Goal: Task Accomplishment & Management: Manage account settings

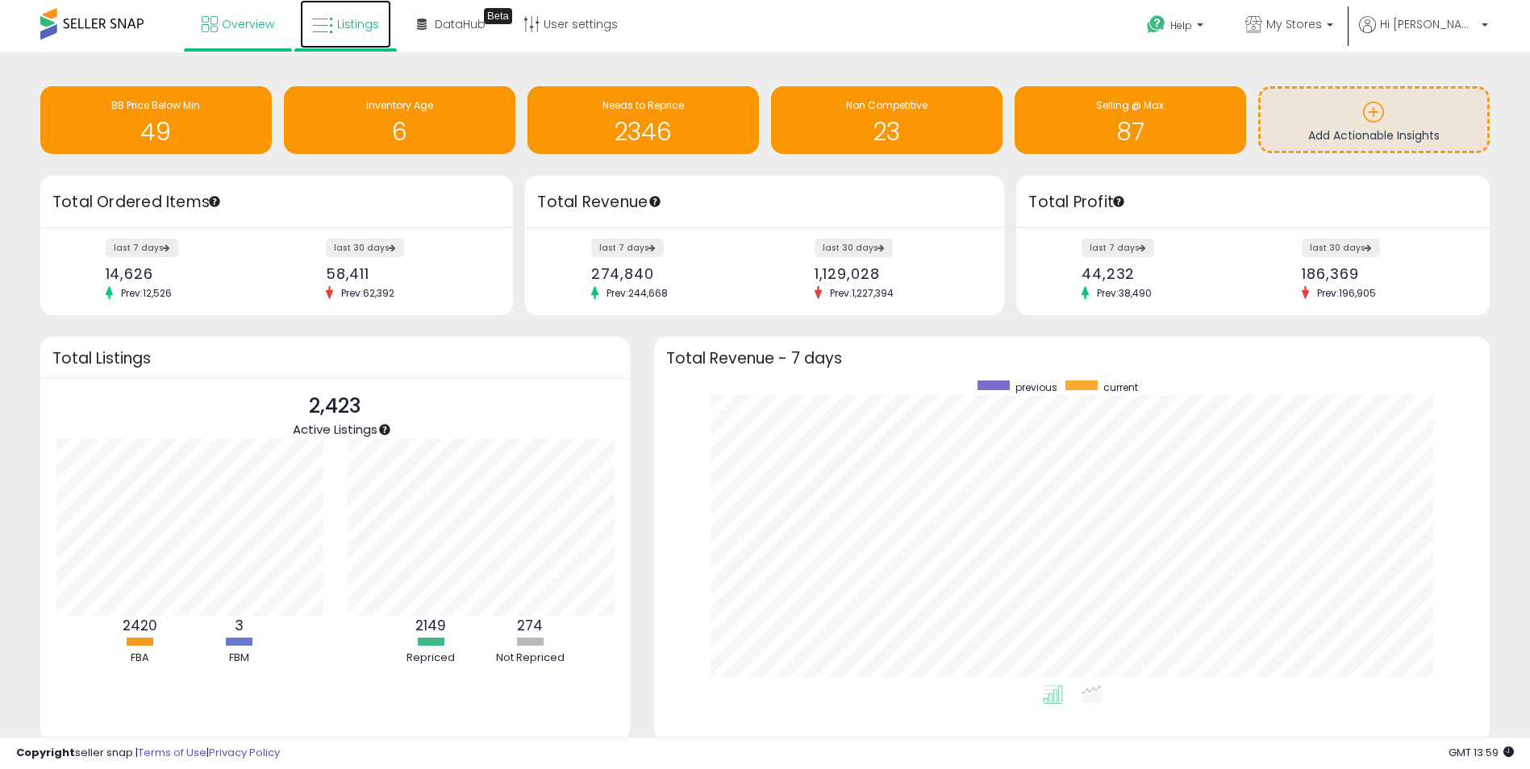
click at [348, 25] on span "Listings" at bounding box center [358, 24] width 42 height 16
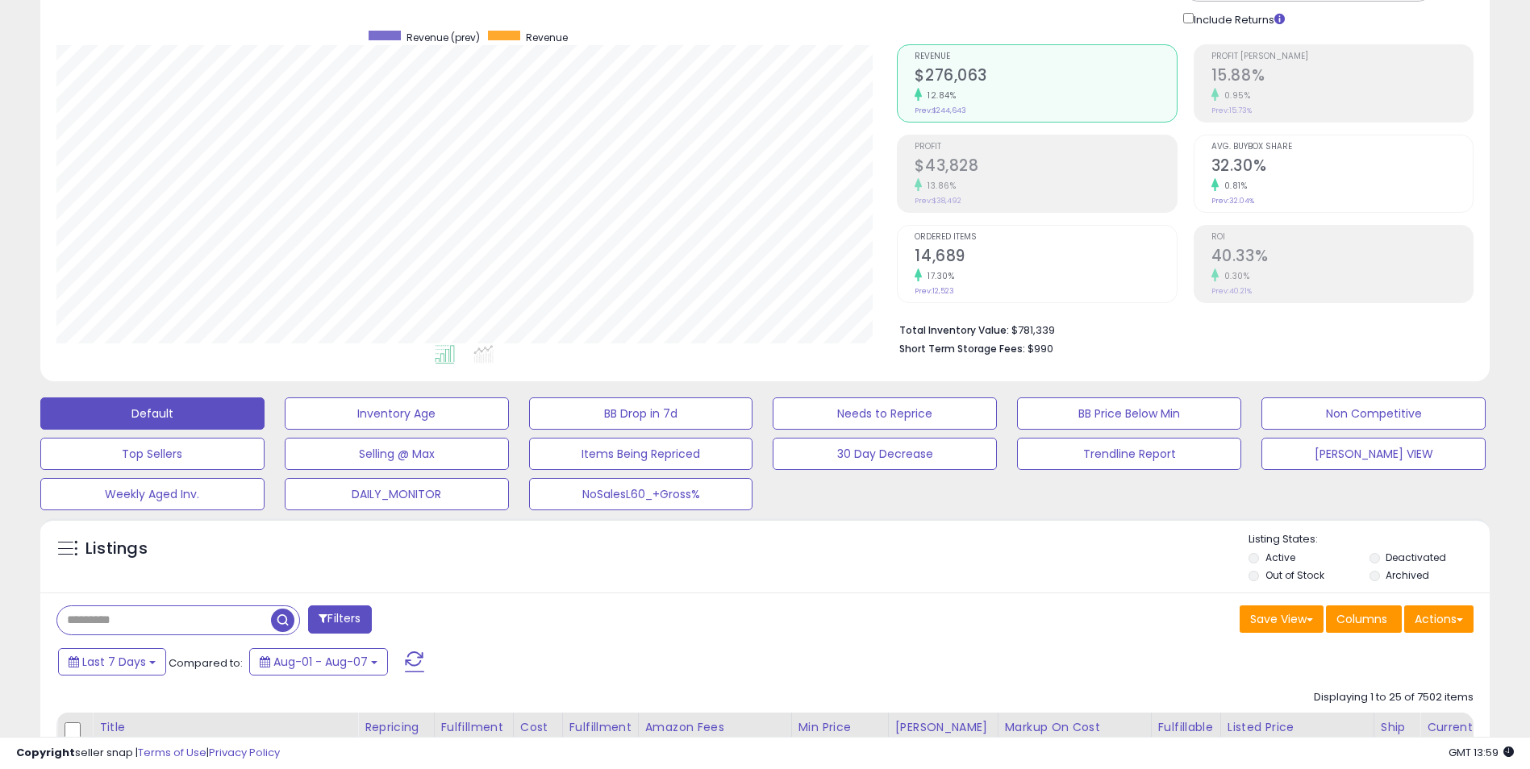
scroll to position [161, 0]
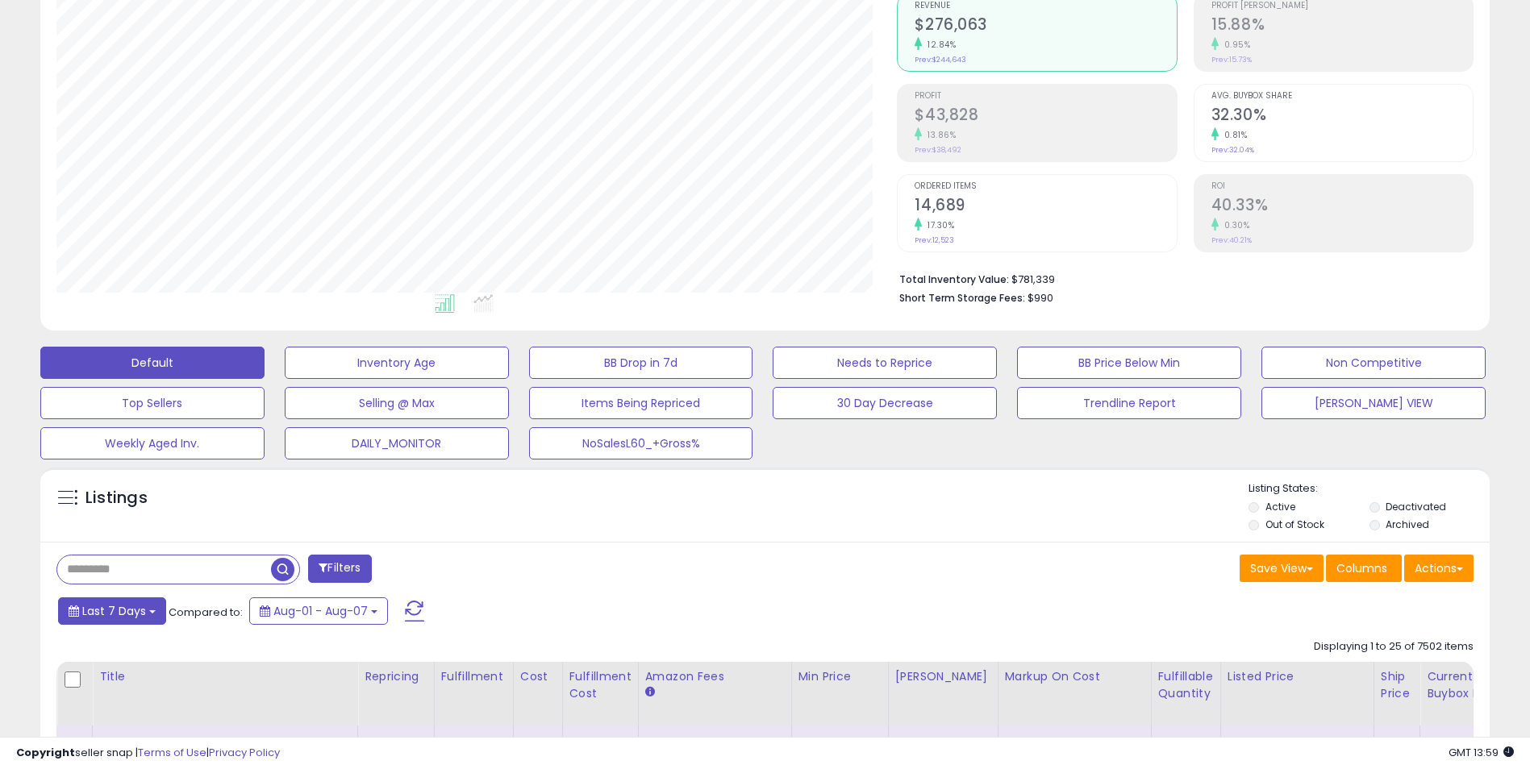
click at [150, 613] on b at bounding box center [152, 612] width 6 height 3
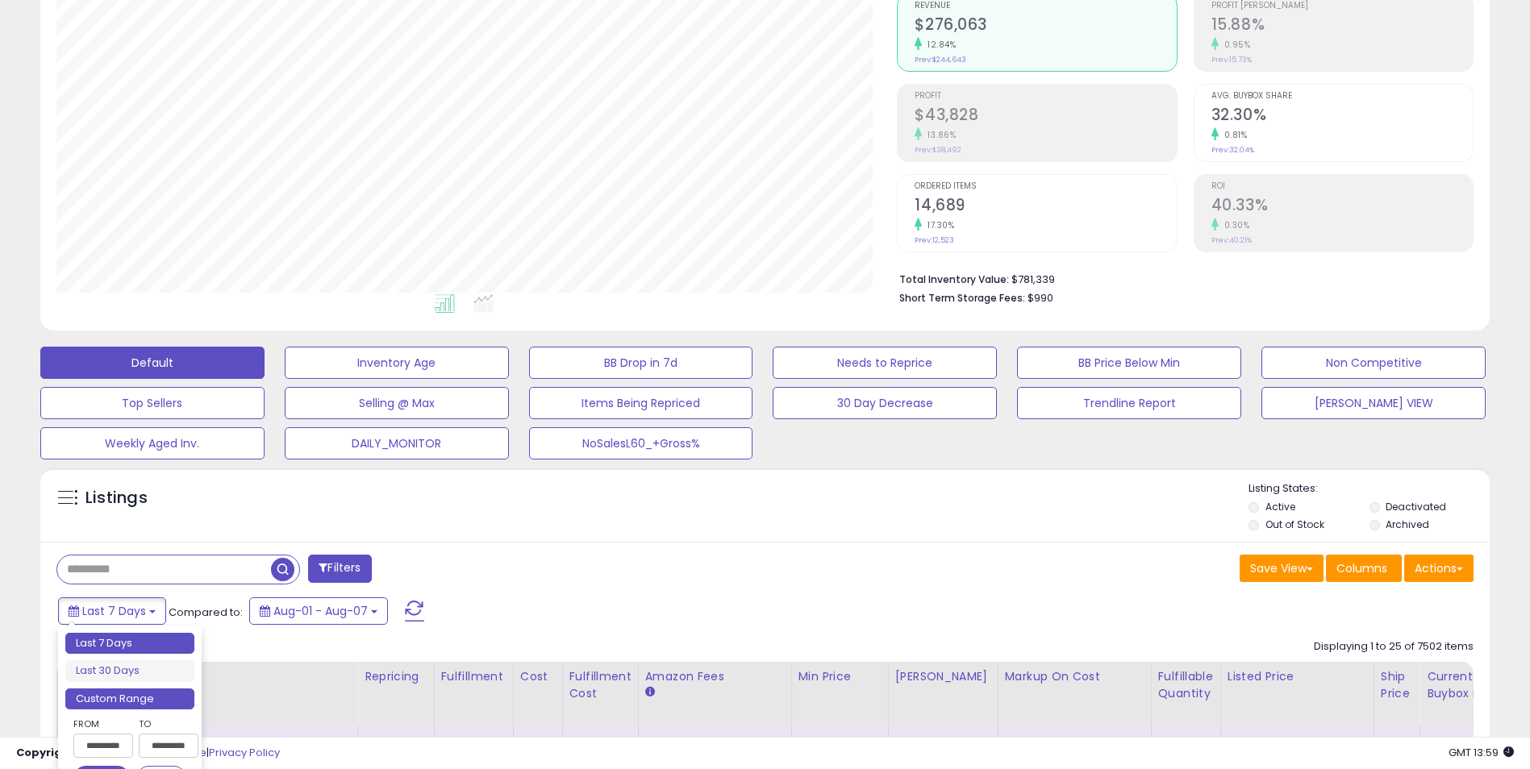
click at [139, 704] on li "Custom Range" at bounding box center [129, 700] width 129 height 22
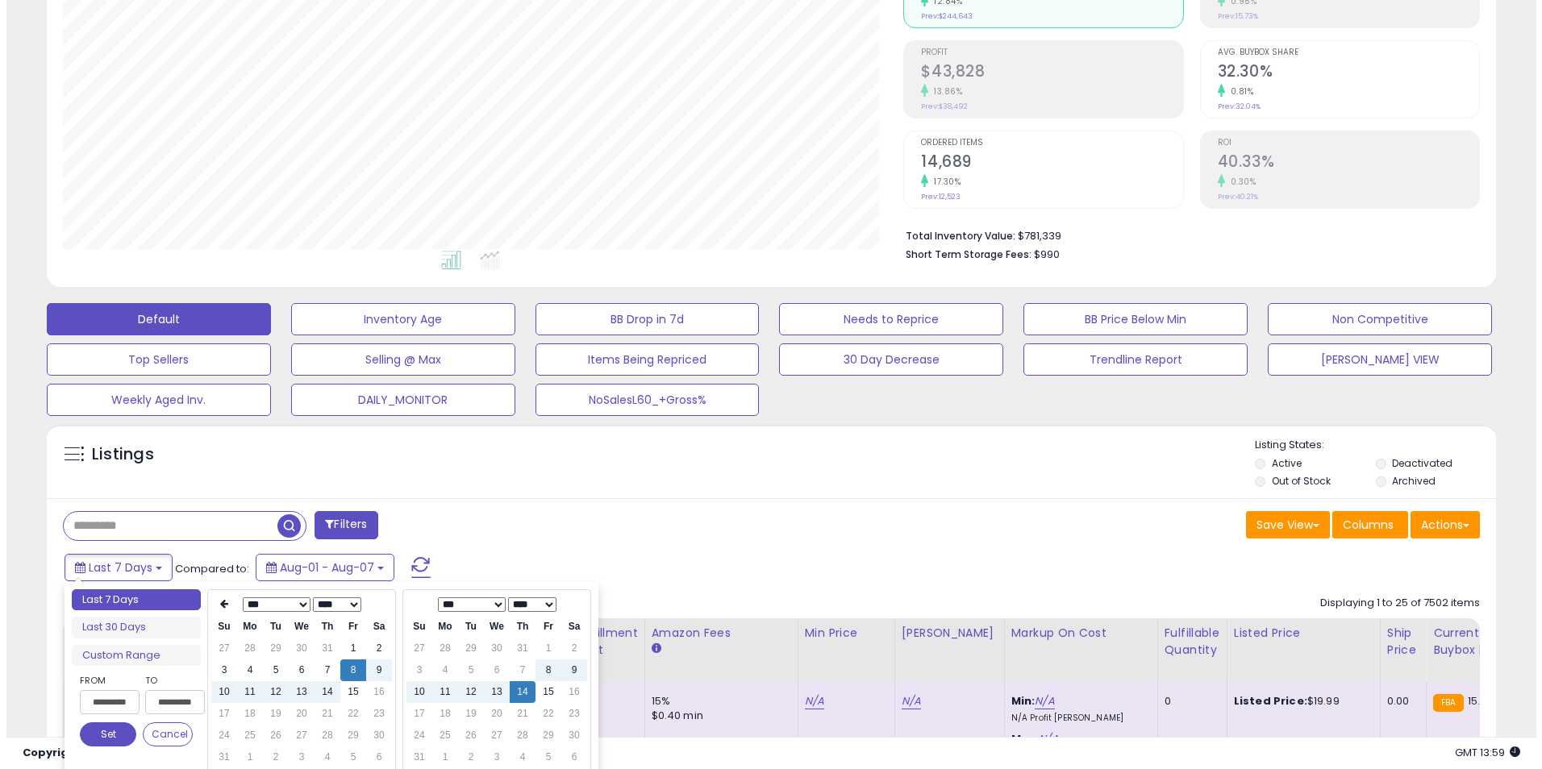
scroll to position [242, 0]
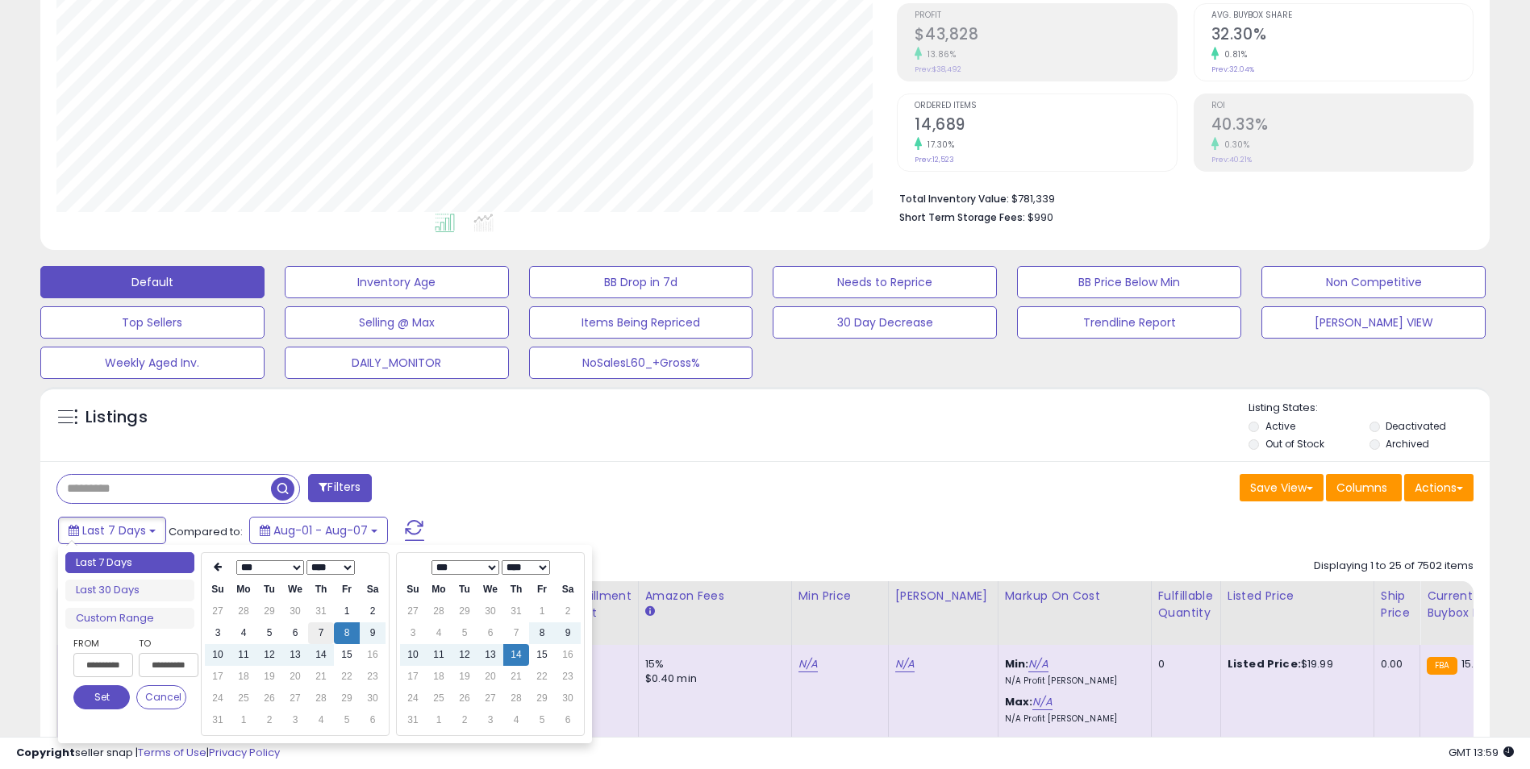
click at [319, 636] on td "7" at bounding box center [321, 634] width 26 height 22
type input "**********"
click at [517, 632] on td "7" at bounding box center [516, 634] width 26 height 22
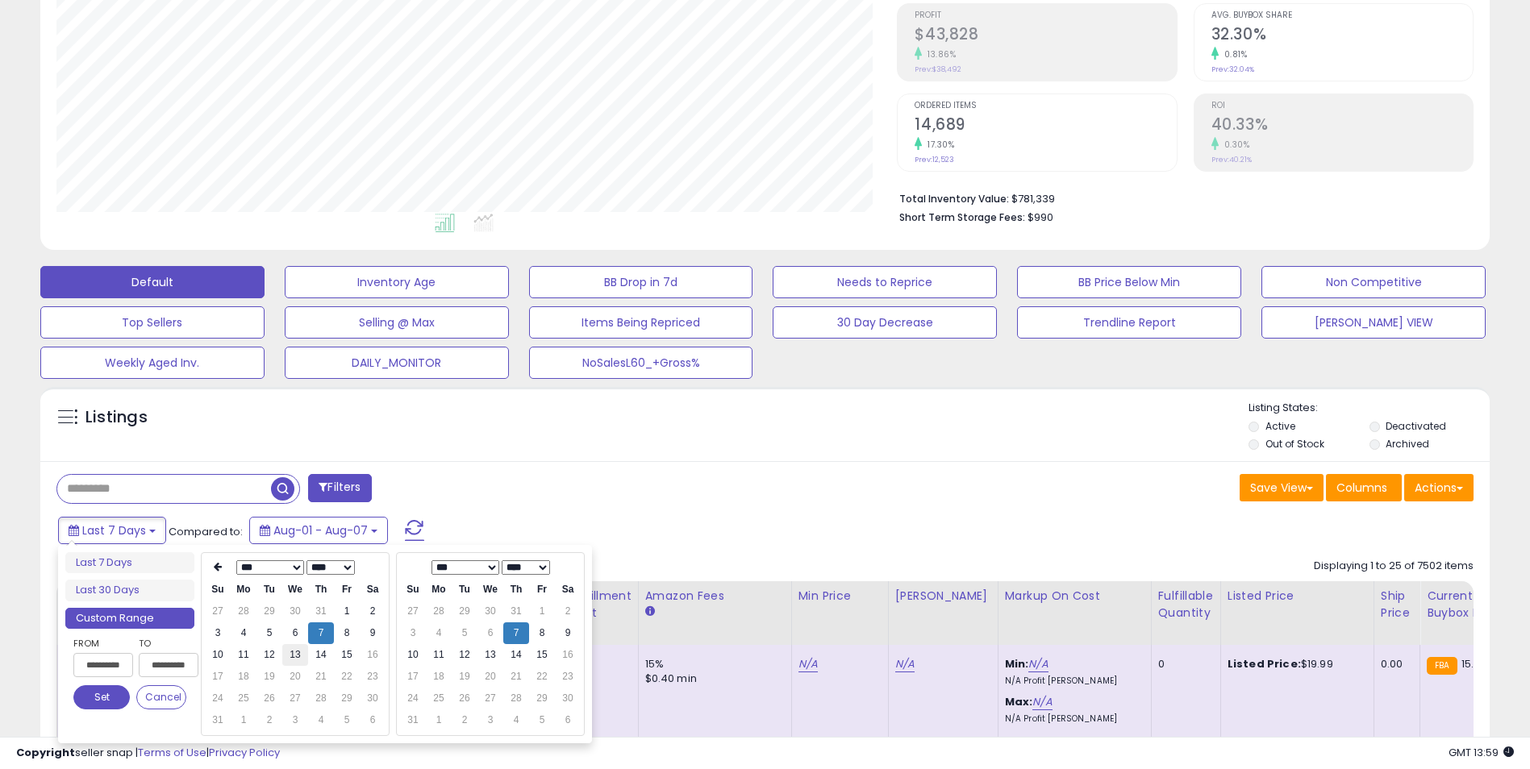
type input "**********"
click at [102, 701] on button "Set" at bounding box center [101, 698] width 56 height 24
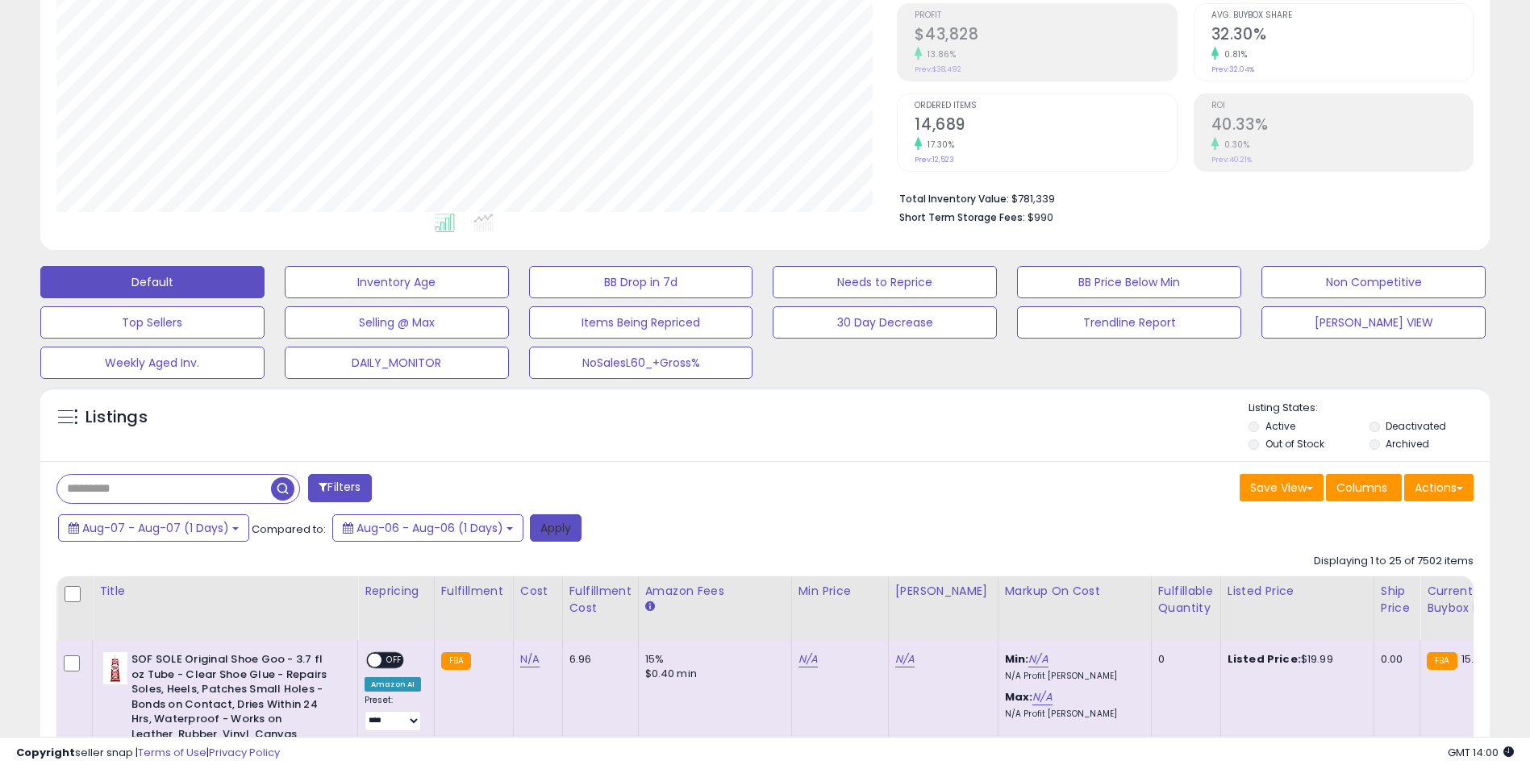
click at [552, 534] on button "Apply" at bounding box center [556, 528] width 52 height 27
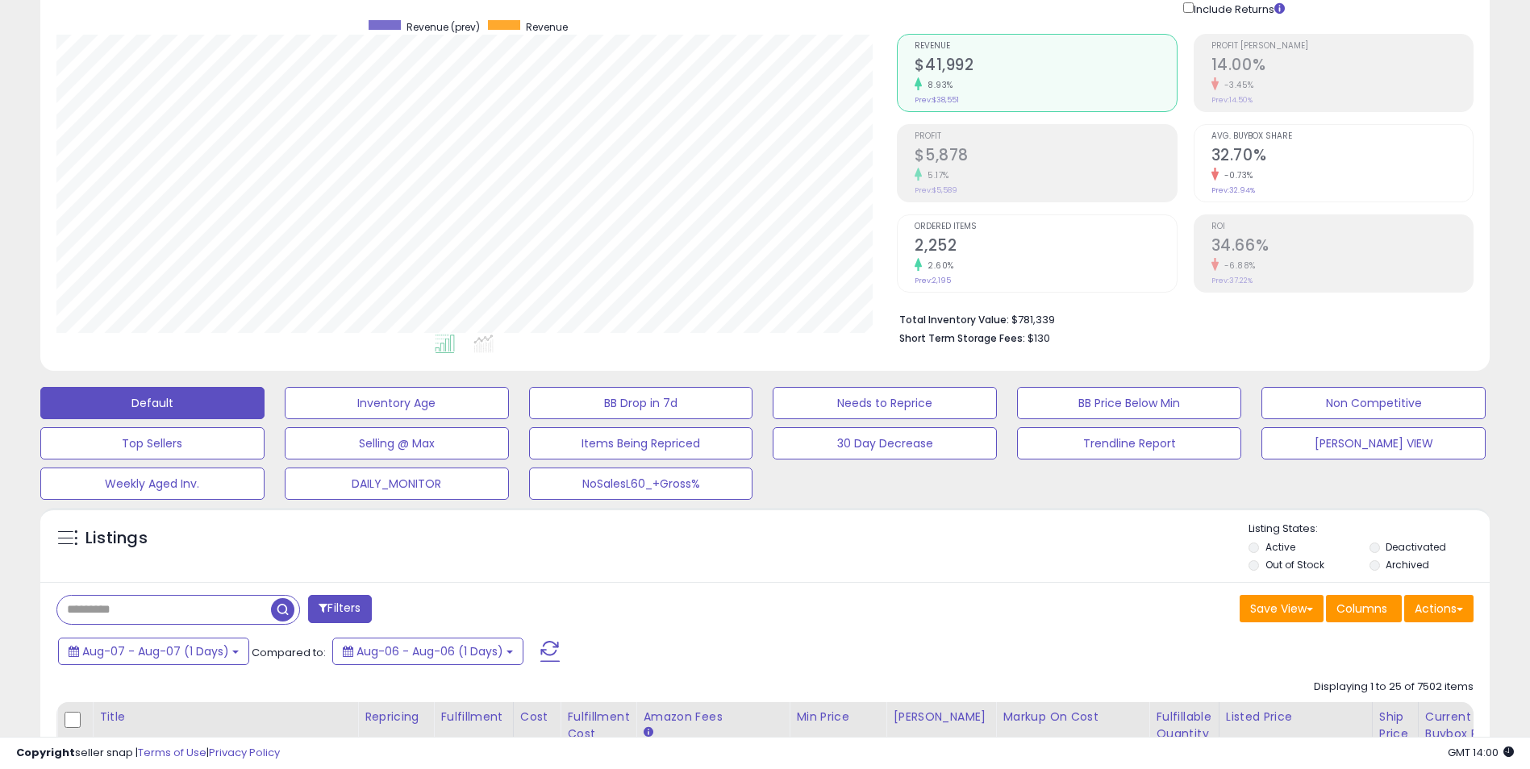
scroll to position [0, 0]
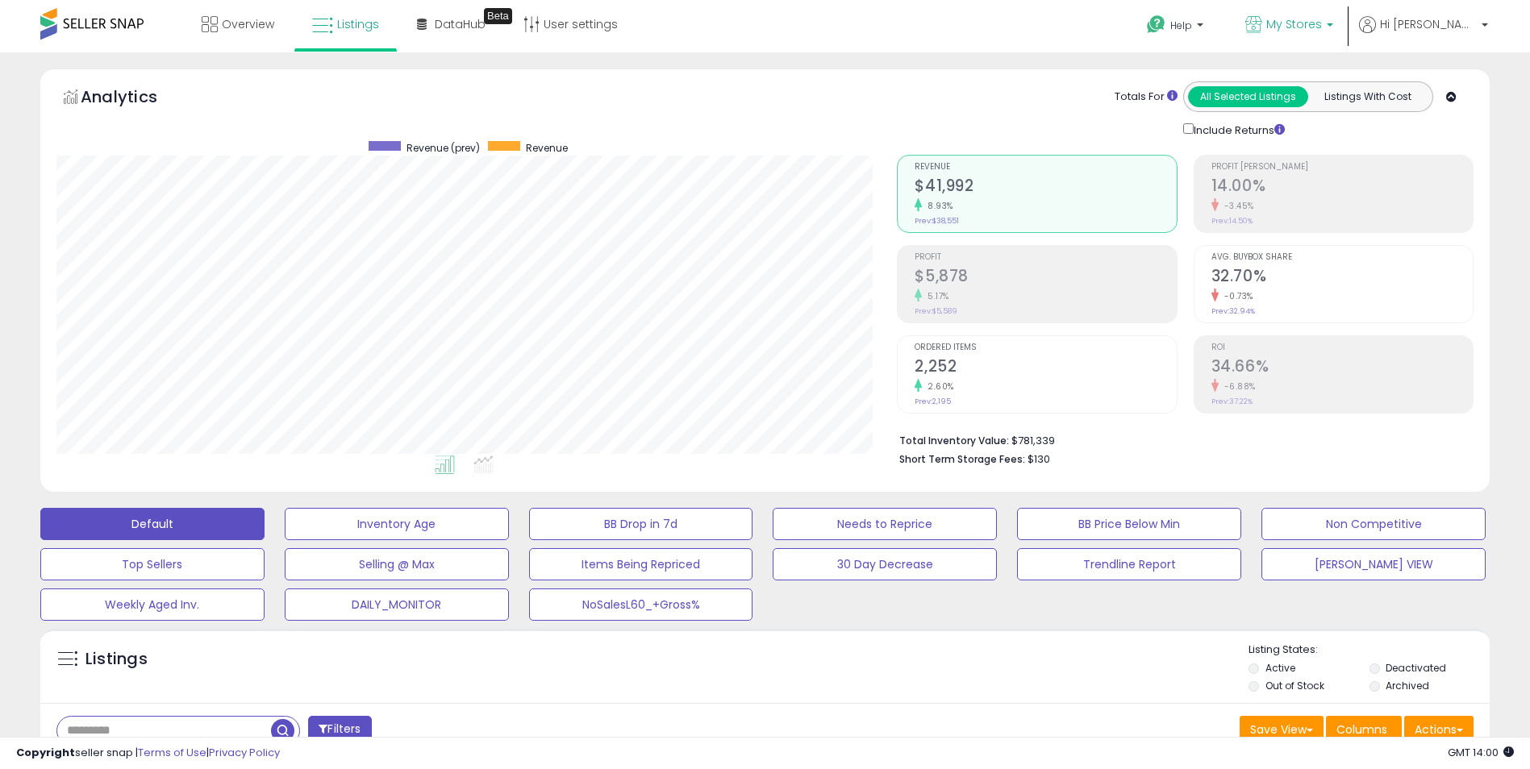
click at [1322, 29] on span "My Stores" at bounding box center [1294, 24] width 56 height 16
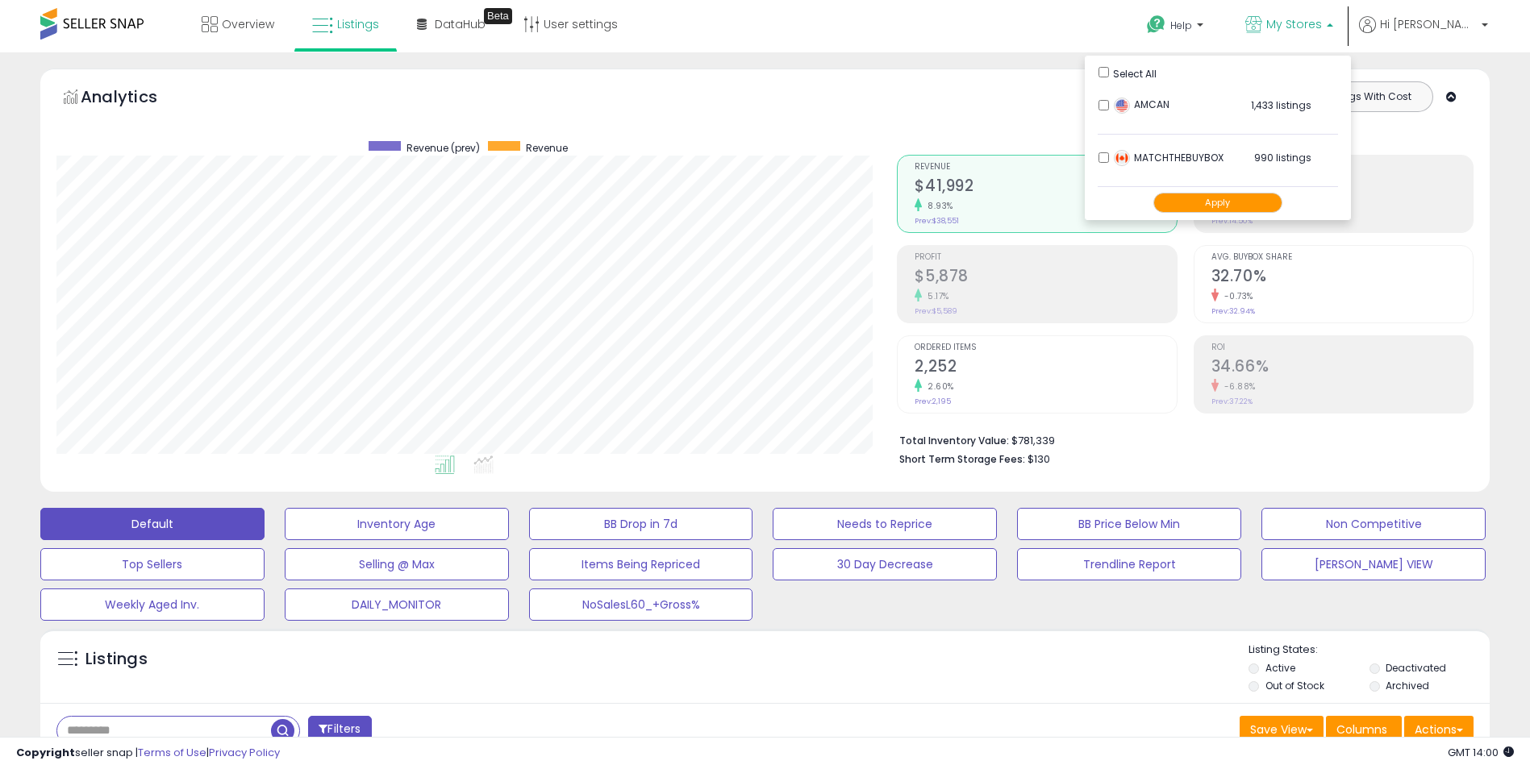
click at [1145, 102] on li "AMCAN 1,433 listings" at bounding box center [1218, 110] width 240 height 50
click at [1261, 205] on button "Apply" at bounding box center [1217, 203] width 129 height 20
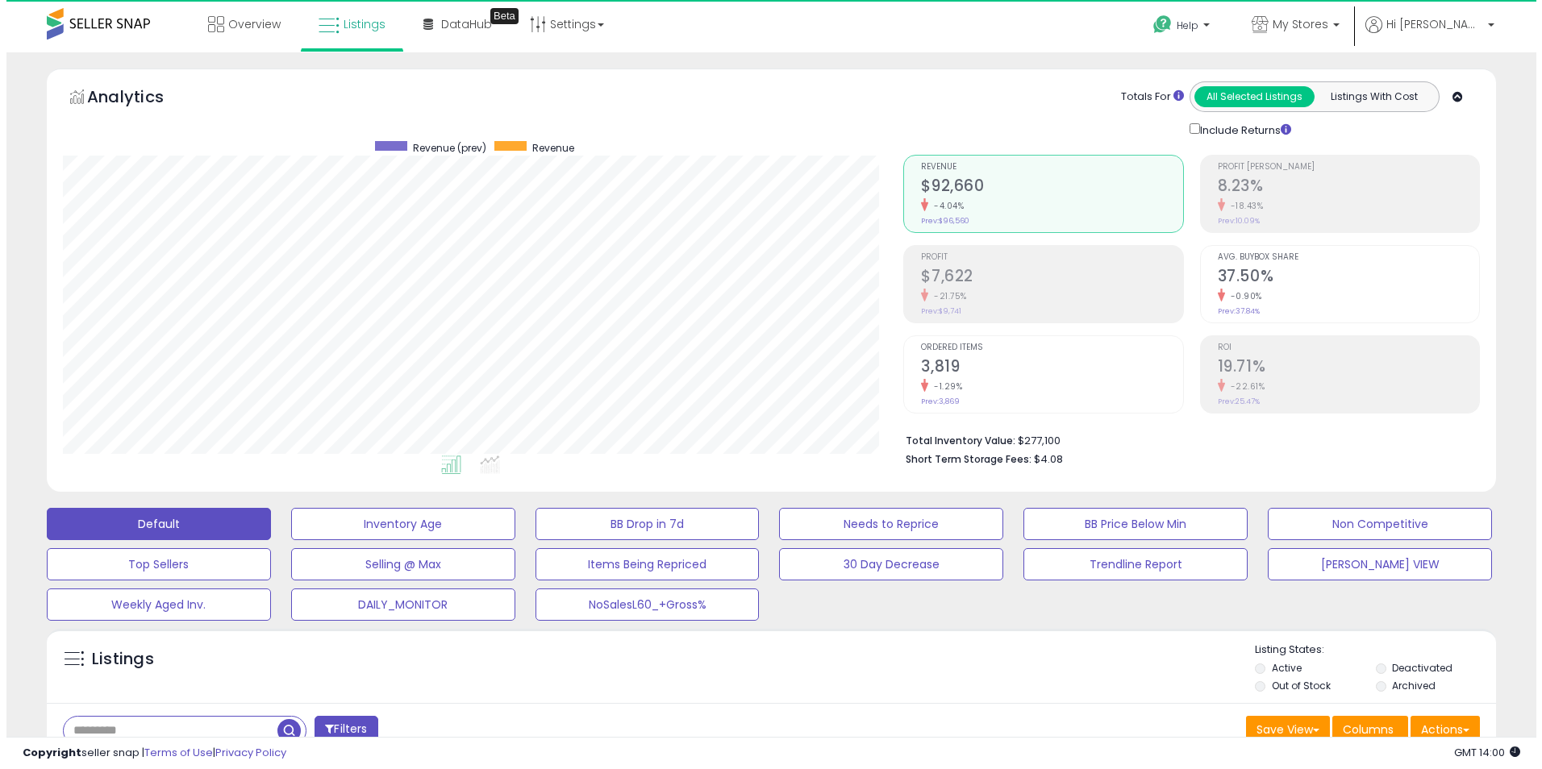
scroll to position [331, 841]
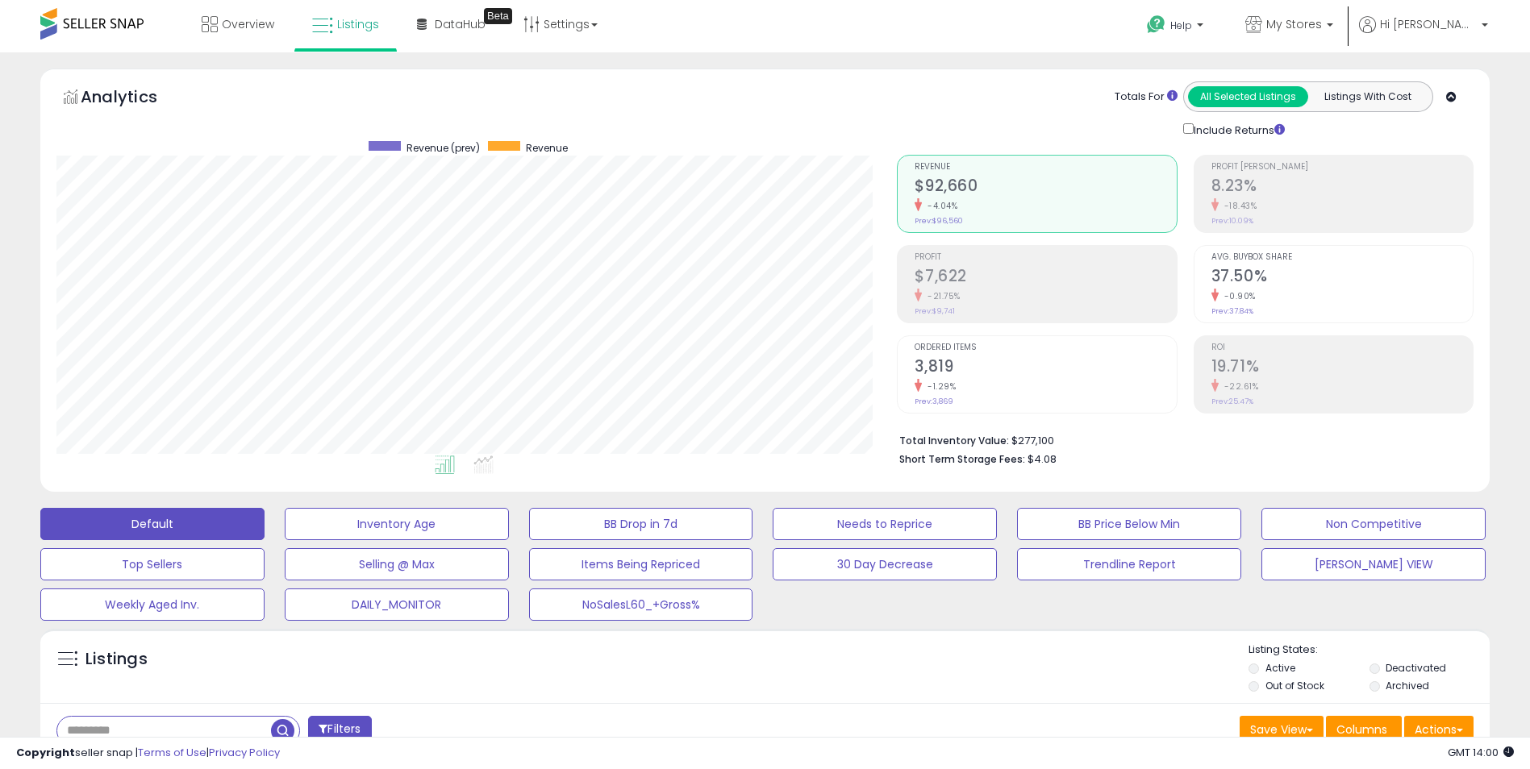
click at [1017, 296] on div "-21.75%" at bounding box center [1045, 296] width 261 height 15
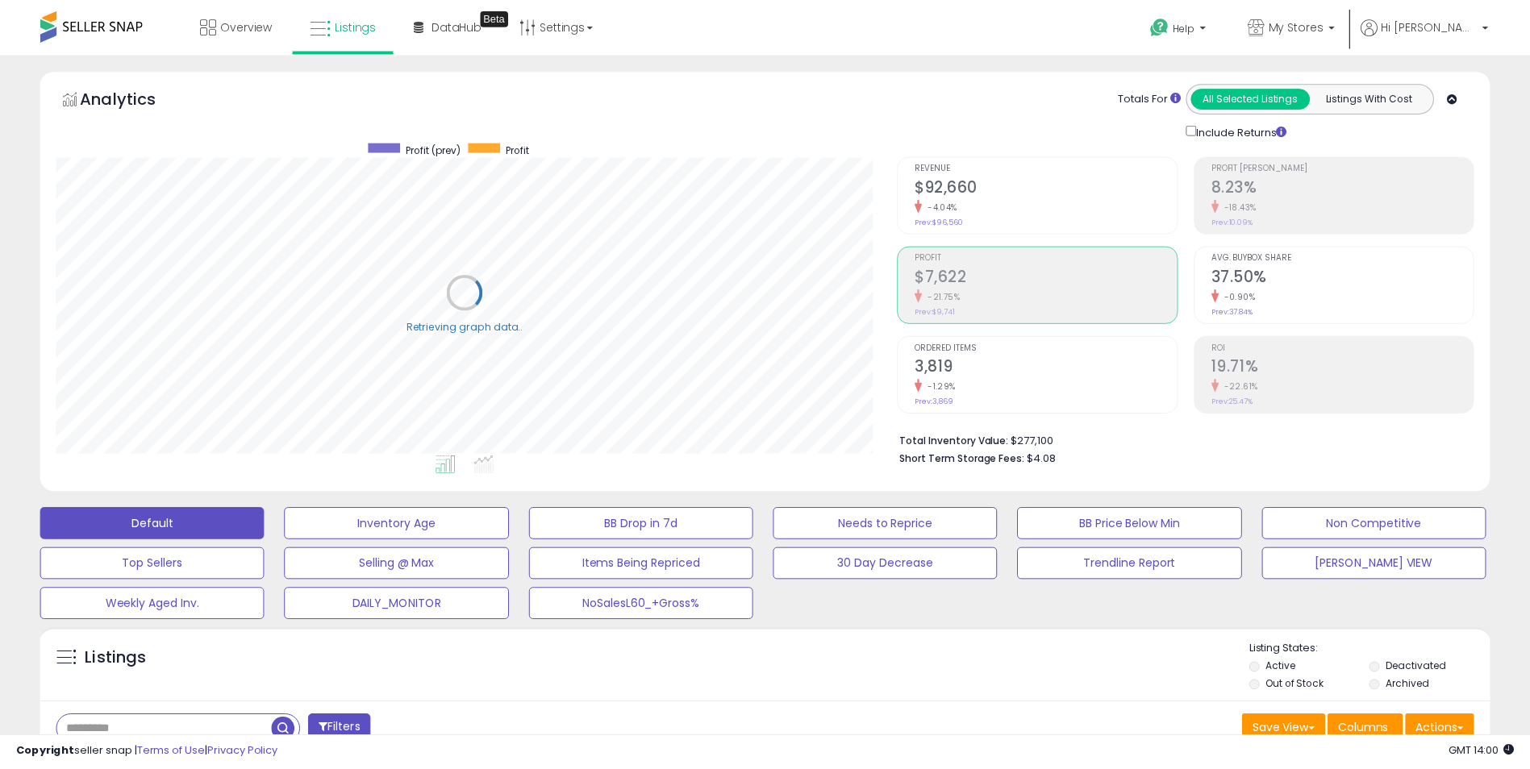
scroll to position [806207, 805697]
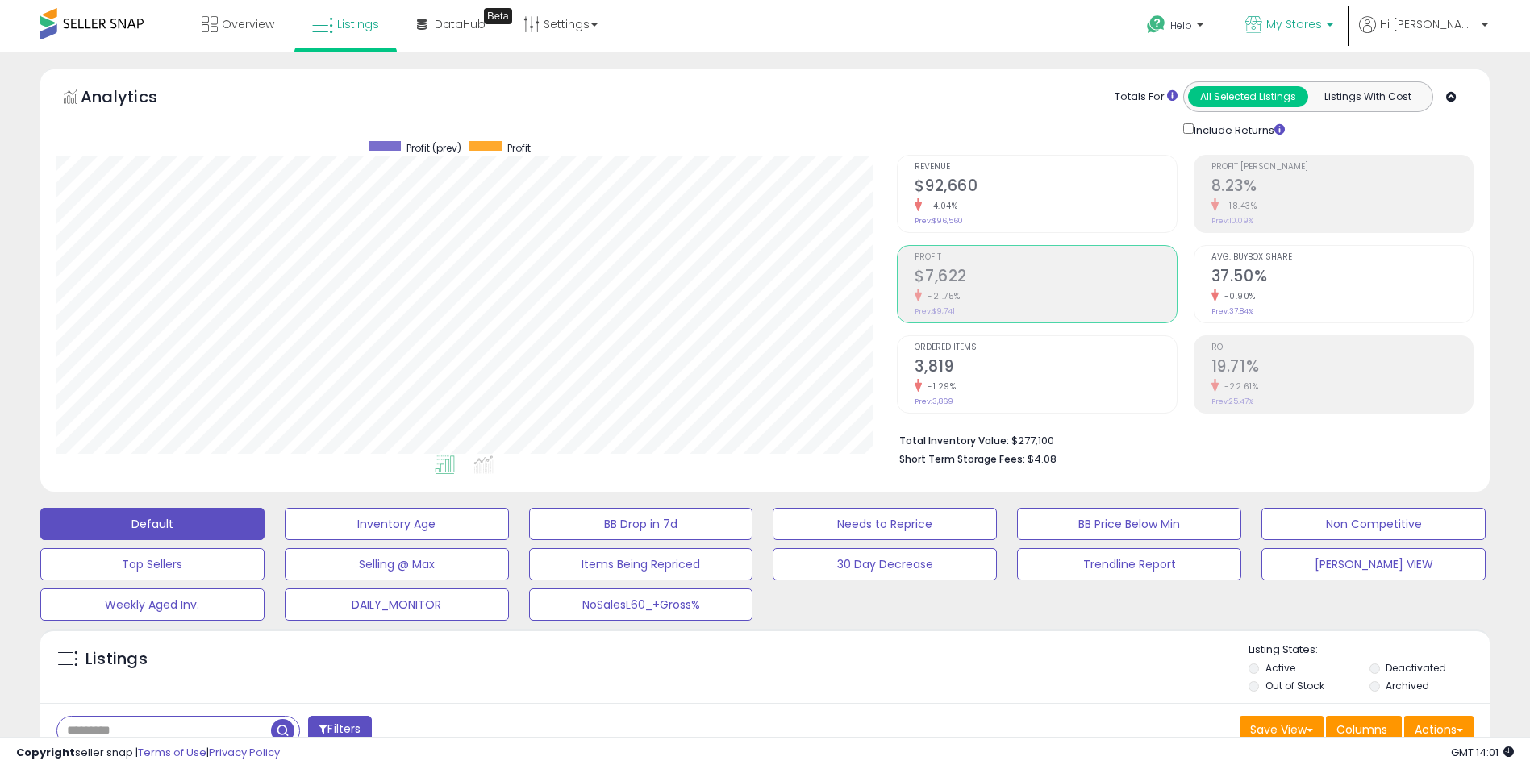
click at [1322, 27] on span "My Stores" at bounding box center [1294, 24] width 56 height 16
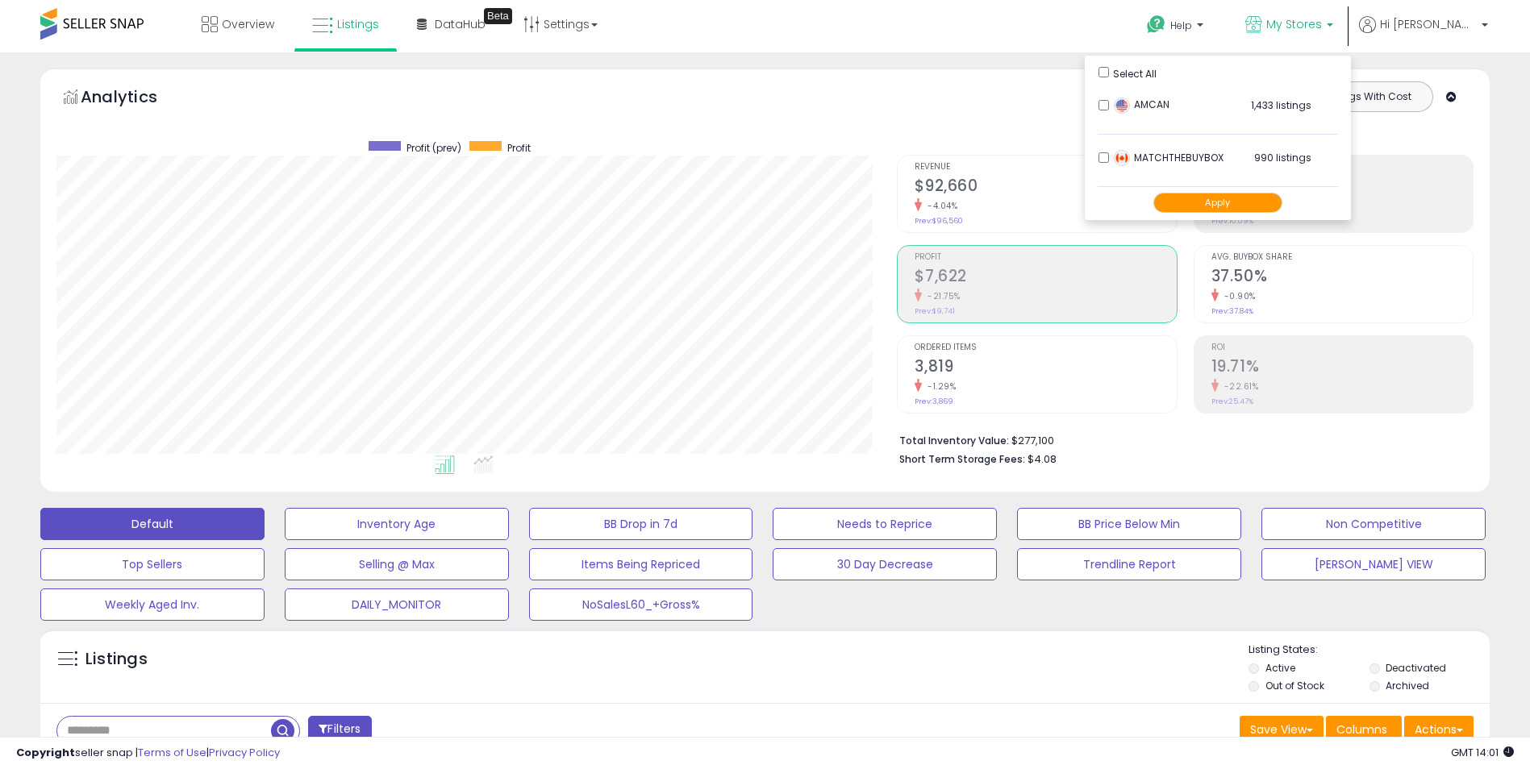
click at [1269, 203] on button "Apply" at bounding box center [1217, 203] width 129 height 20
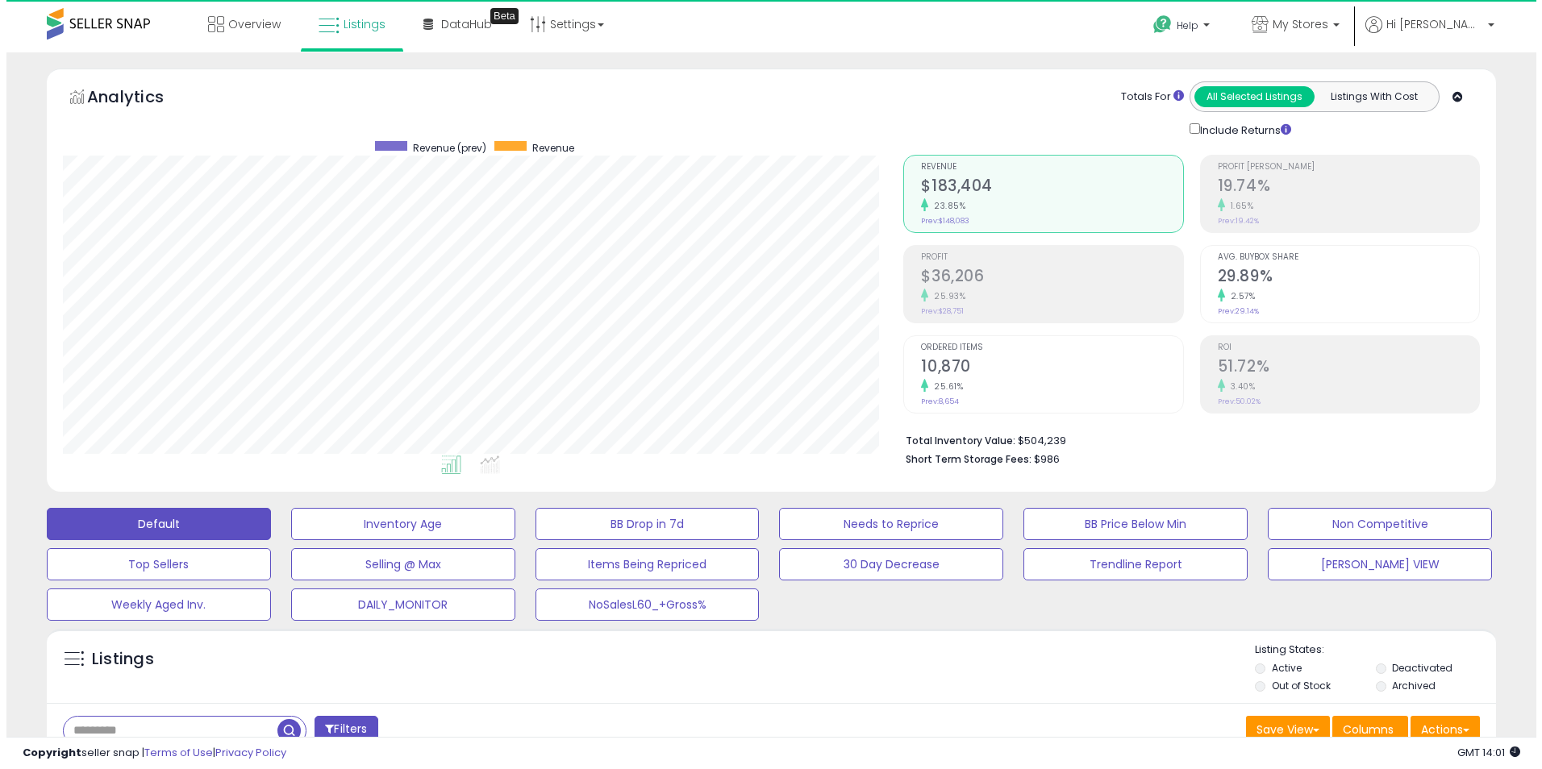
scroll to position [331, 841]
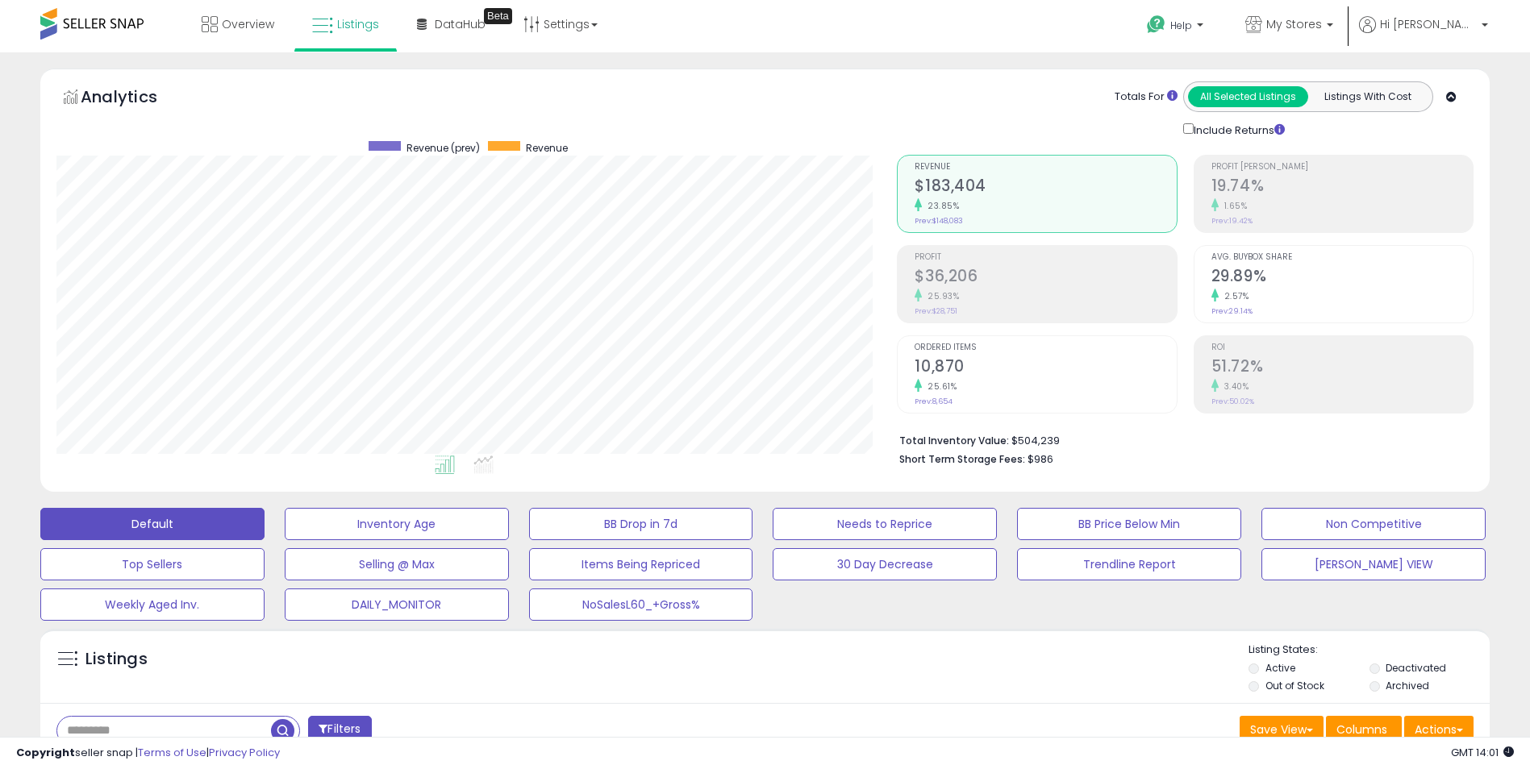
click at [1050, 261] on span "Profit" at bounding box center [1045, 257] width 261 height 9
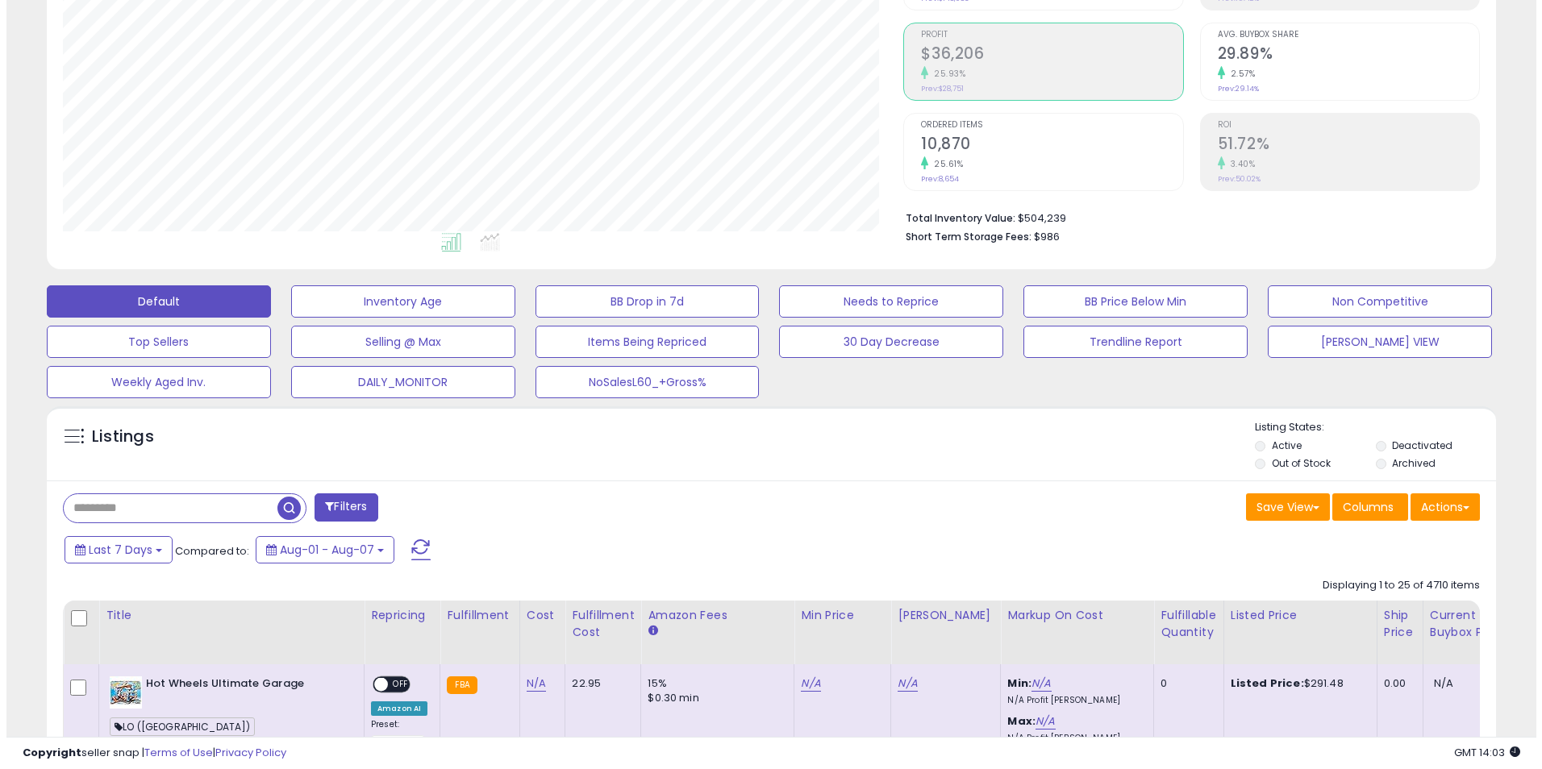
scroll to position [242, 0]
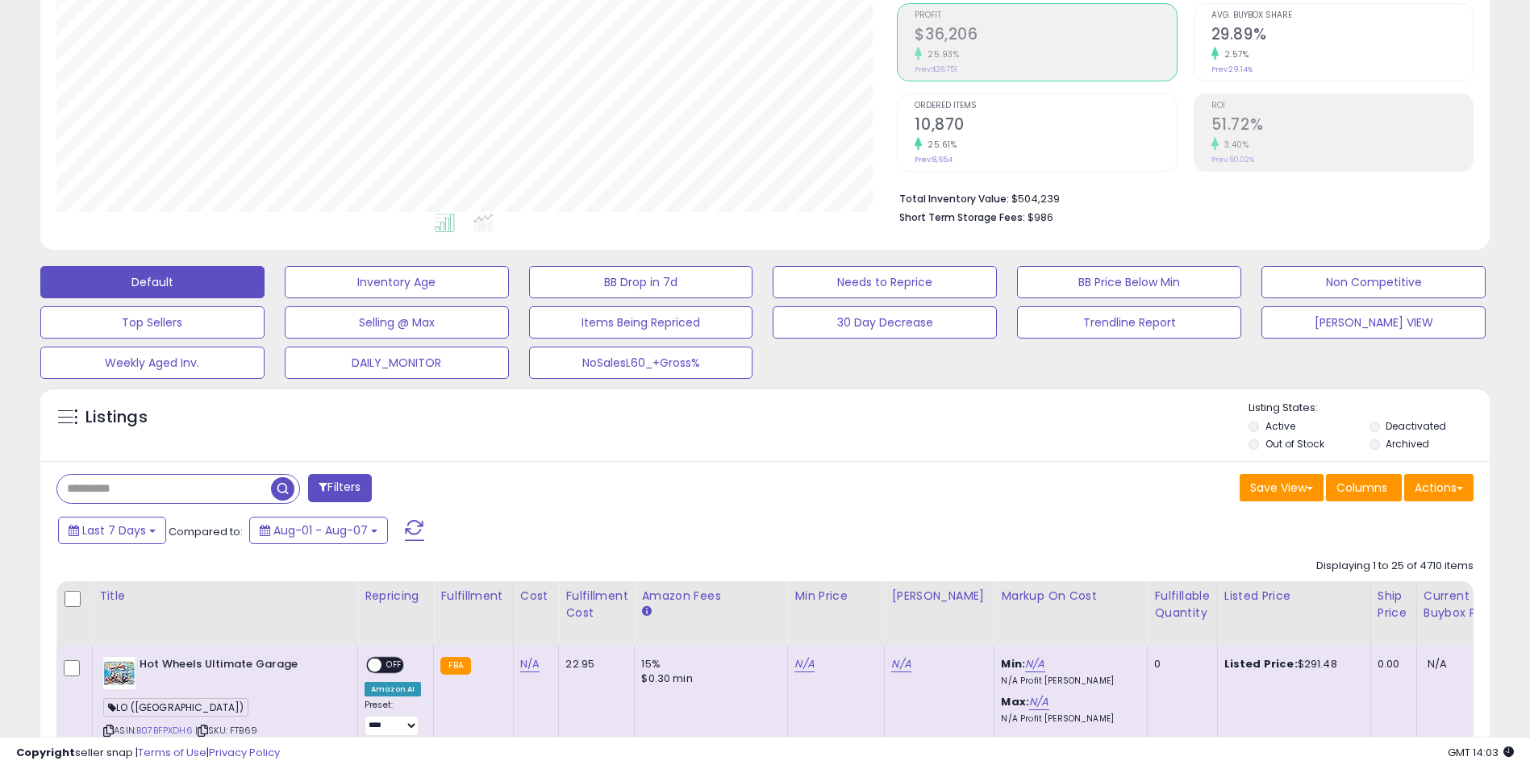
click at [207, 487] on input "text" at bounding box center [164, 489] width 214 height 28
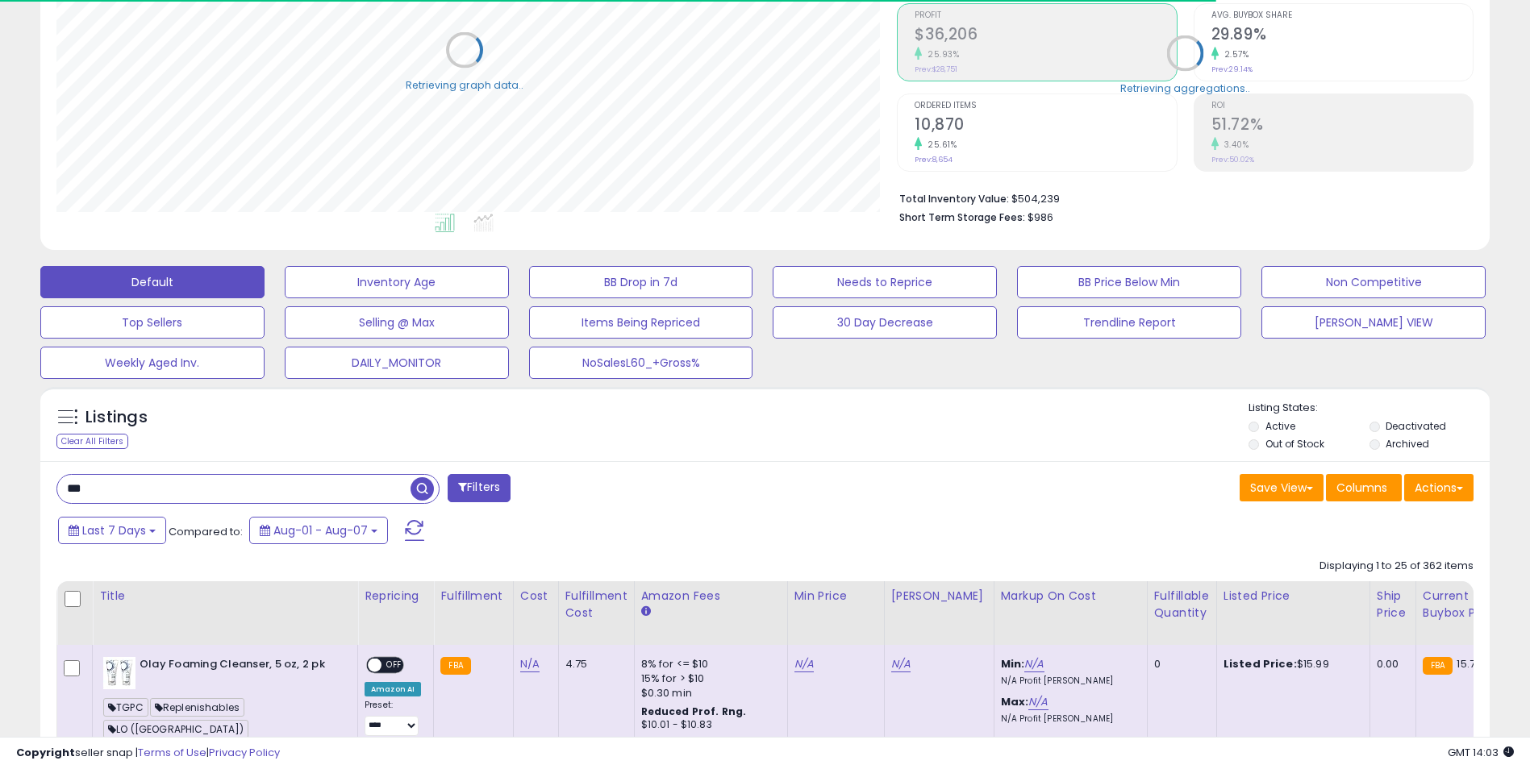
scroll to position [806207, 805697]
drag, startPoint x: 107, startPoint y: 494, endPoint x: -10, endPoint y: 493, distance: 117.8
click at [0, 493] on html "Unable to login Retrieving listings data.. has not yet accepted the Terms of Us…" at bounding box center [765, 142] width 1530 height 769
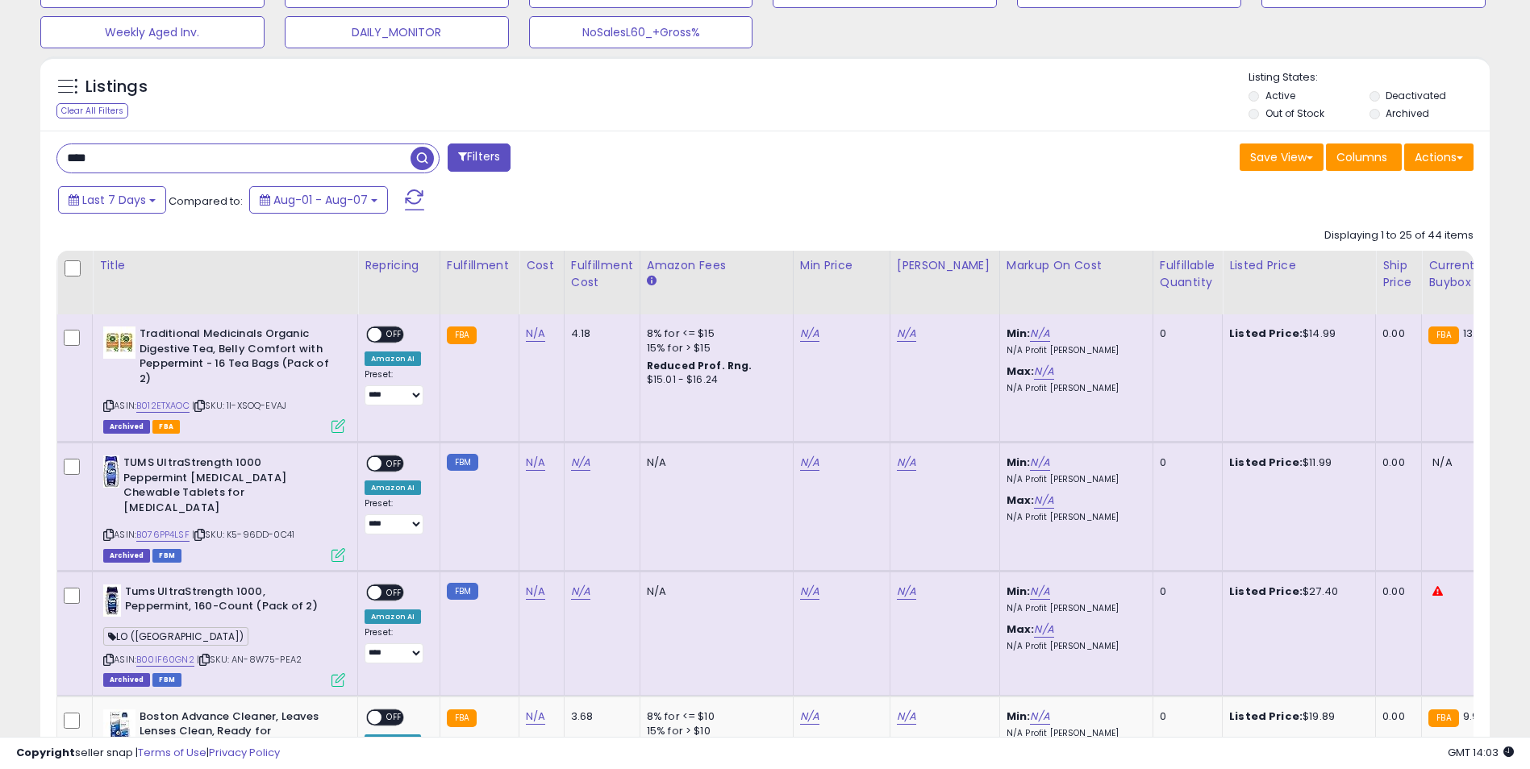
scroll to position [484, 0]
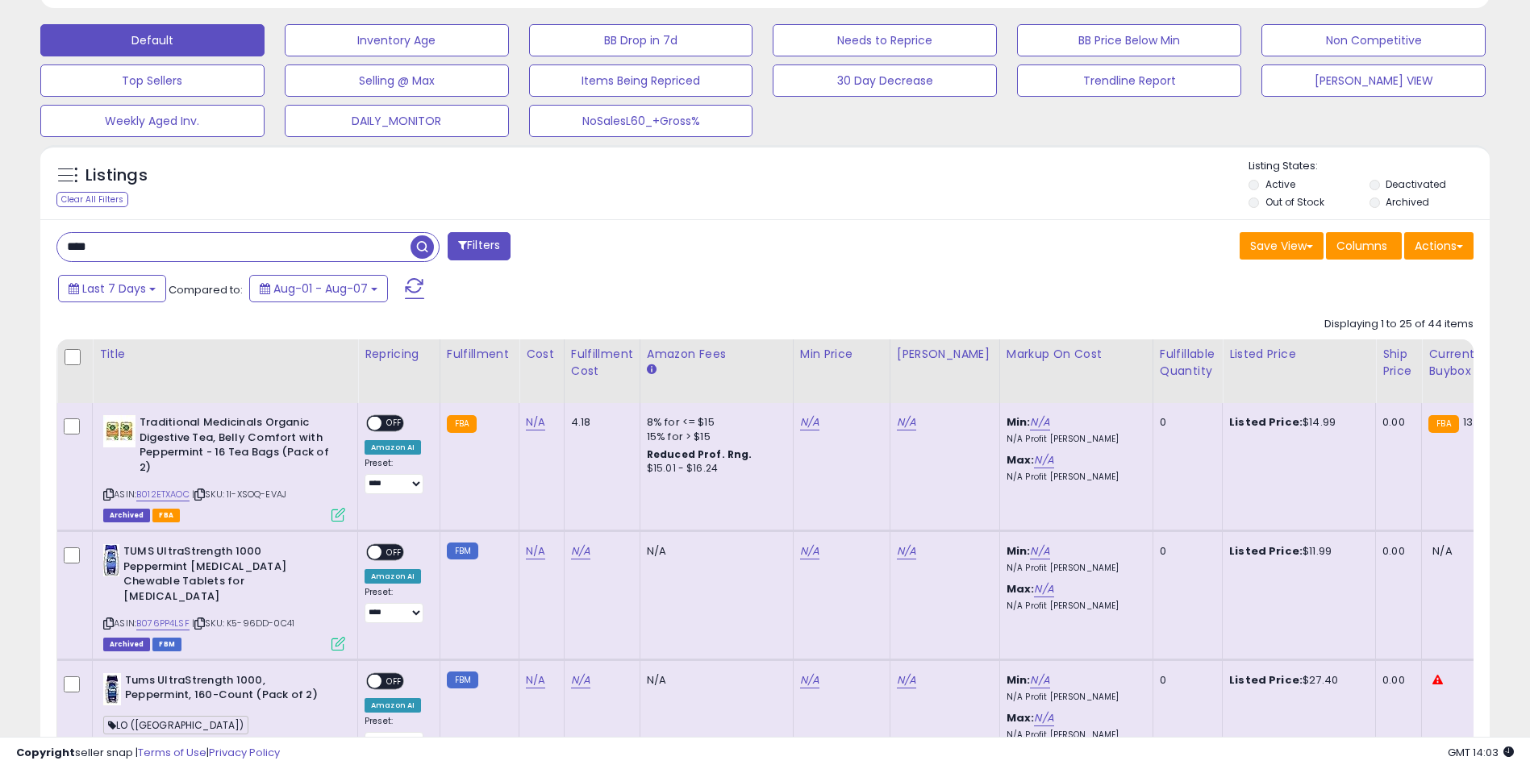
click at [65, 247] on input "****" at bounding box center [233, 247] width 353 height 28
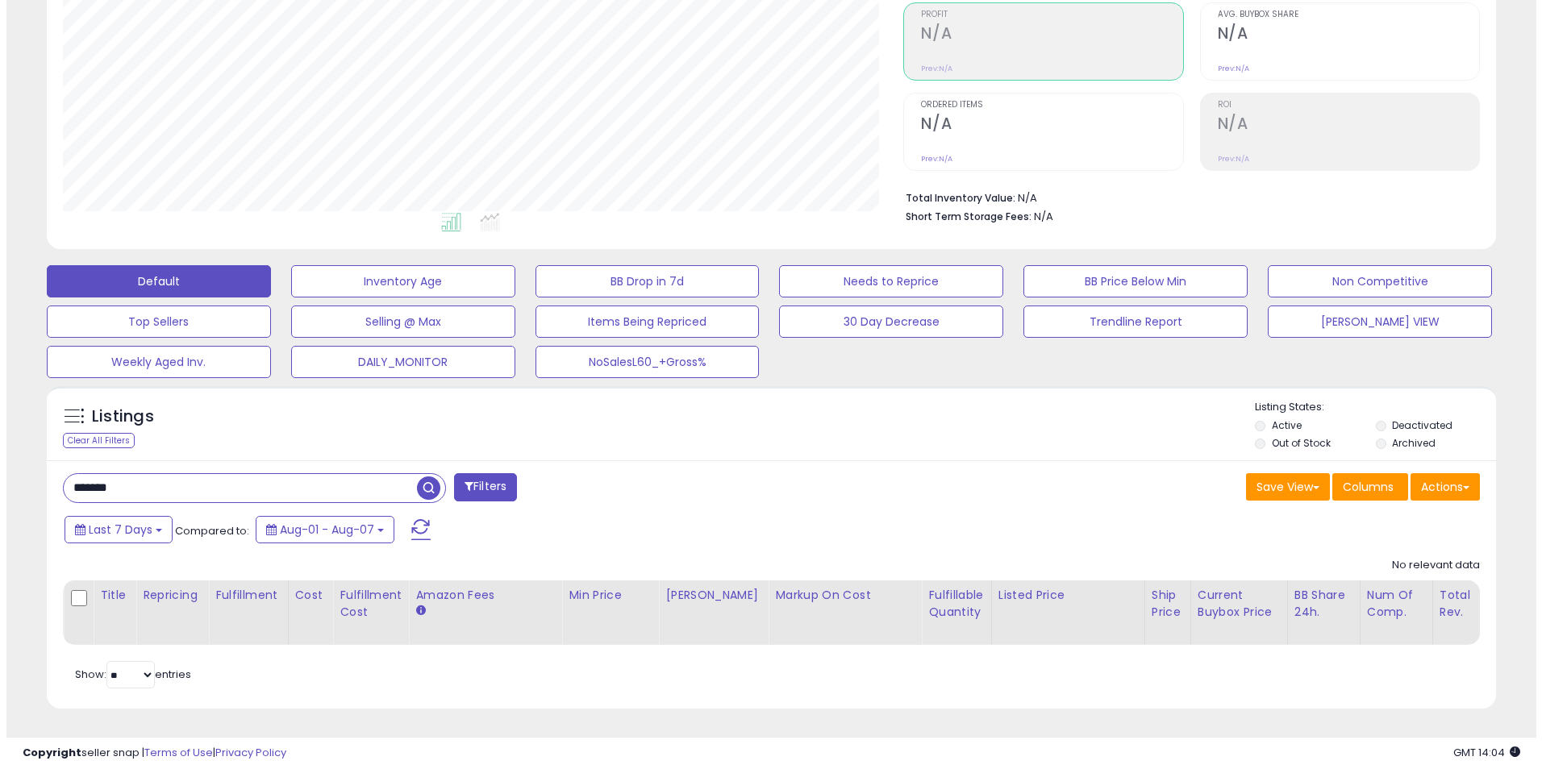
scroll to position [331, 841]
type input "********"
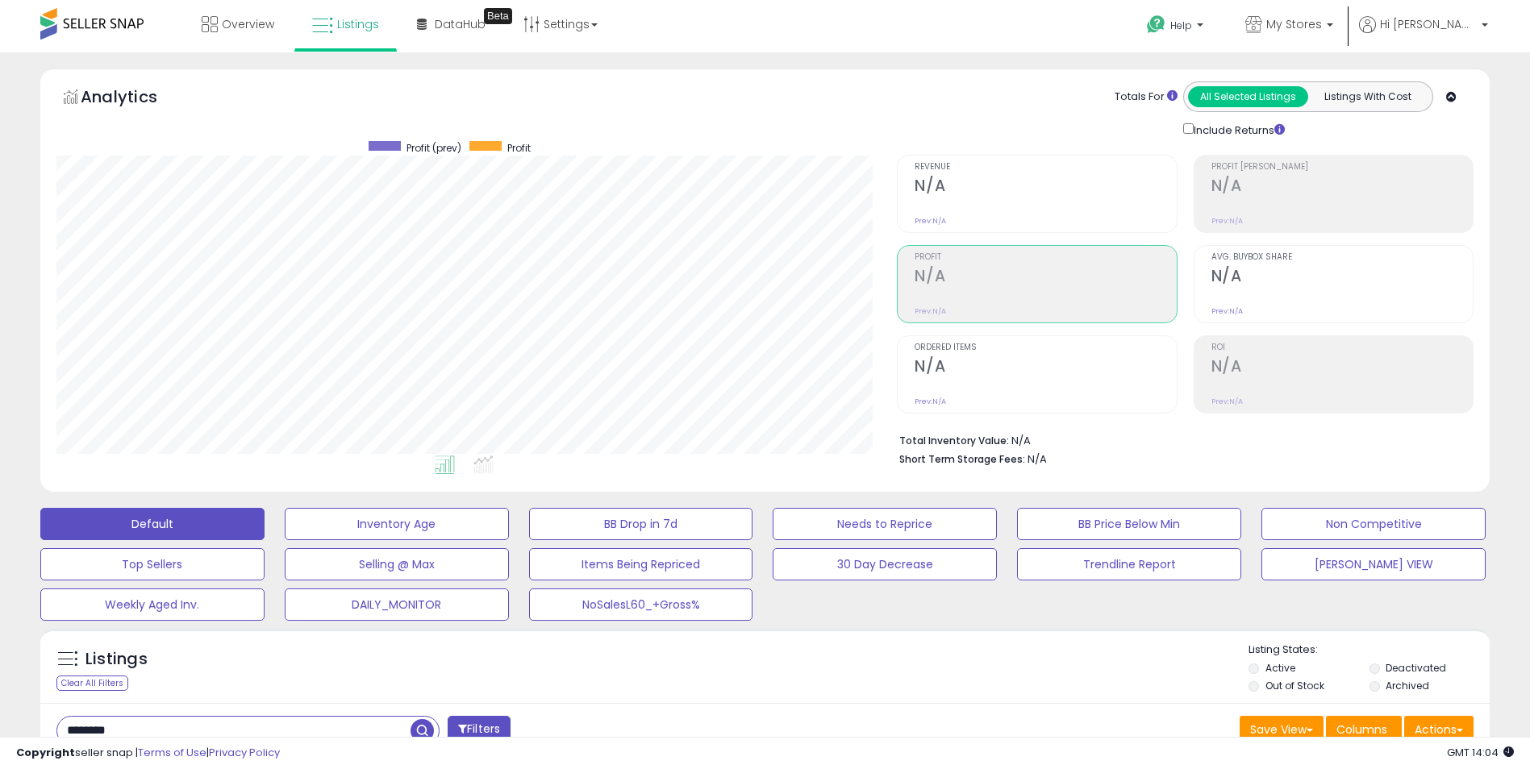
scroll to position [0, 0]
